Goal: Navigation & Orientation: Go to known website

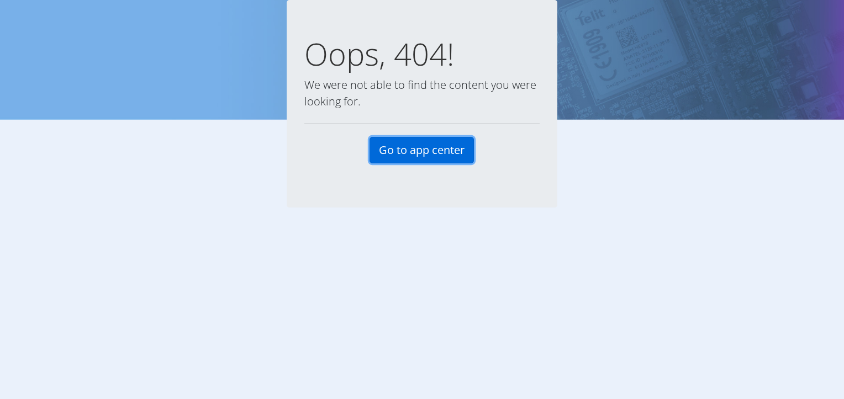
click at [426, 147] on link "Go to app center" at bounding box center [421, 150] width 104 height 27
